Goal: Navigation & Orientation: Find specific page/section

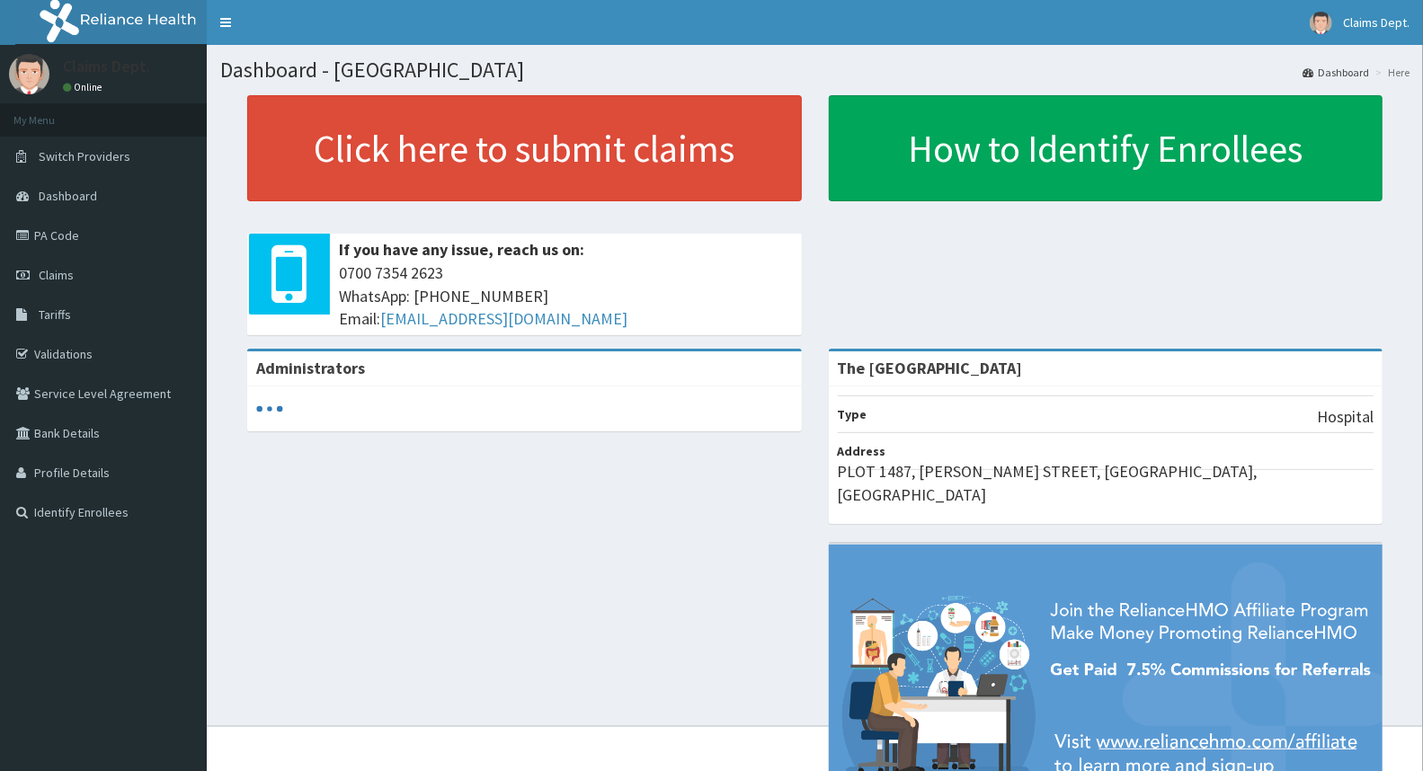
click at [57, 241] on link "PA Code" at bounding box center [103, 236] width 207 height 40
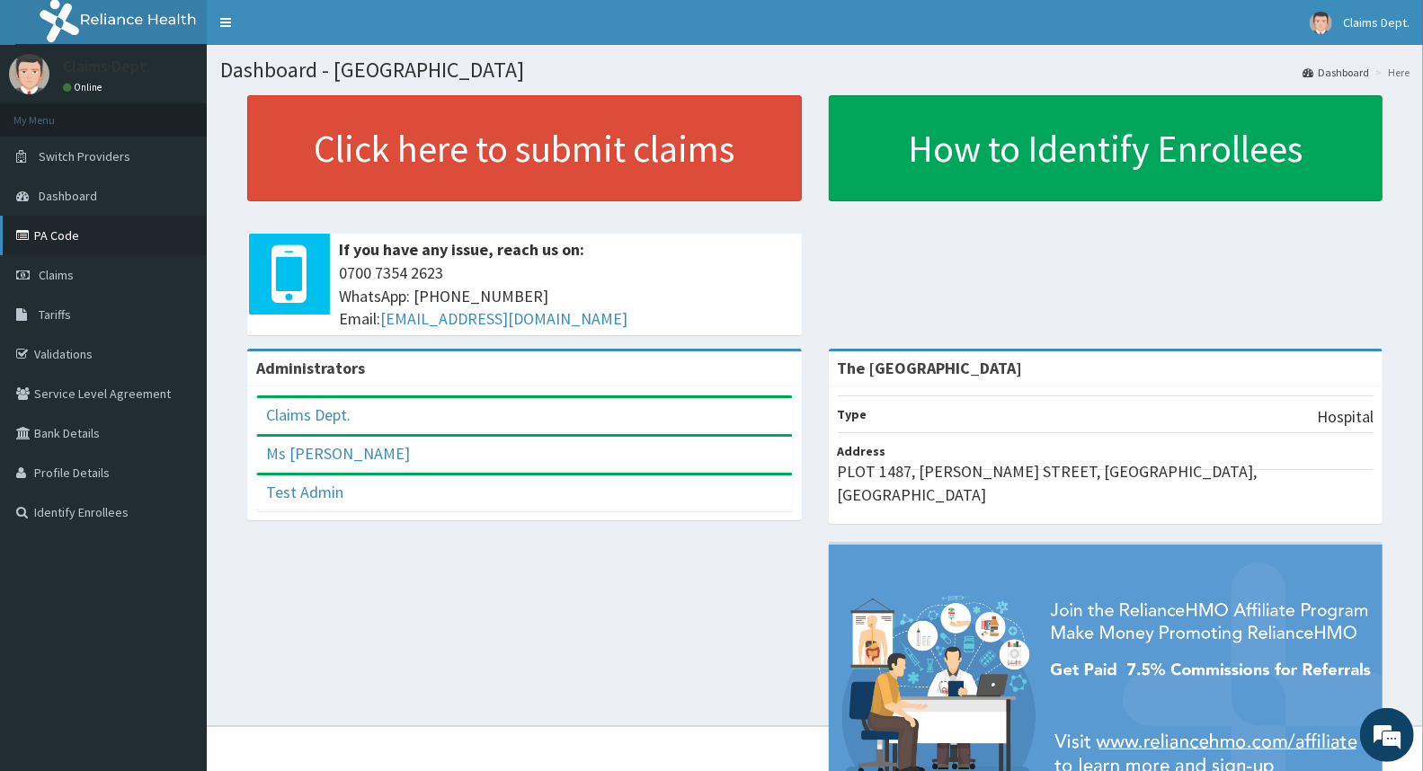
click at [42, 234] on link "PA Code" at bounding box center [103, 236] width 207 height 40
